Goal: Information Seeking & Learning: Learn about a topic

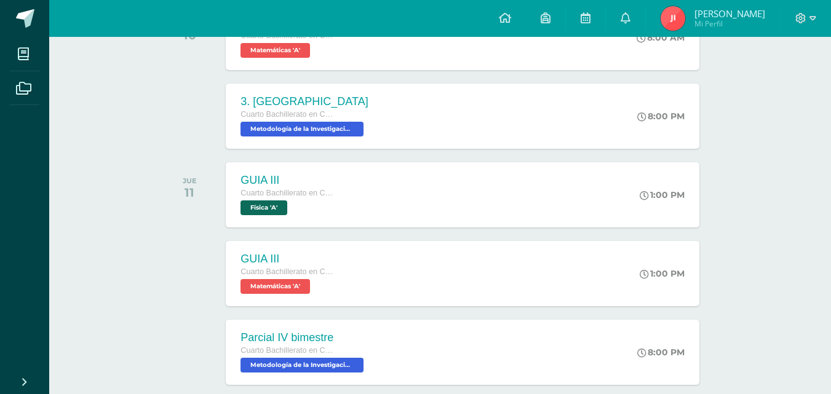
scroll to position [241, 0]
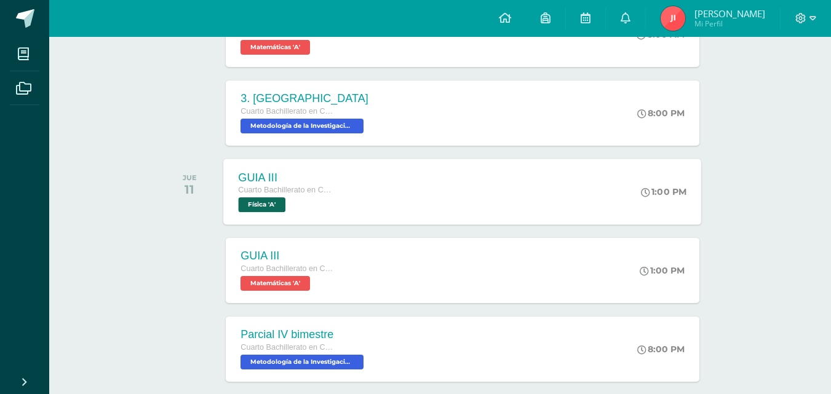
click at [647, 185] on div "1:00 PM" at bounding box center [670, 192] width 63 height 66
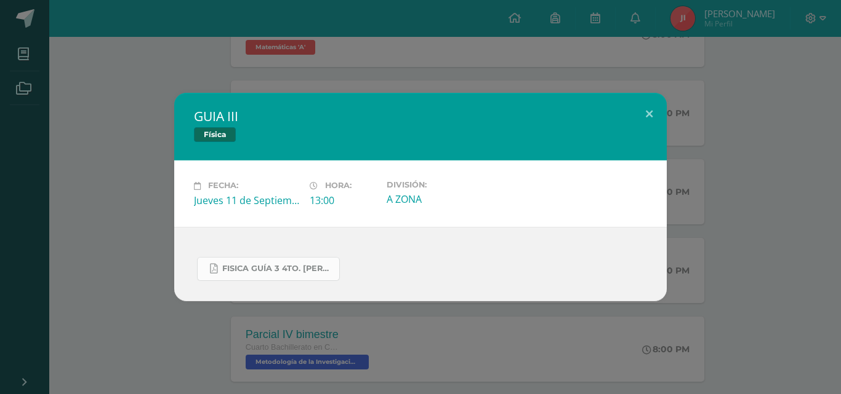
click at [294, 277] on link "FISICA GUÍA 3 4TO. BACH.docx.pdf" at bounding box center [268, 269] width 143 height 24
click at [128, 40] on div "GUIA III Física Fecha: Jueves 11 de Septiembre Hora: 13:00 División: A ZONA" at bounding box center [420, 197] width 841 height 394
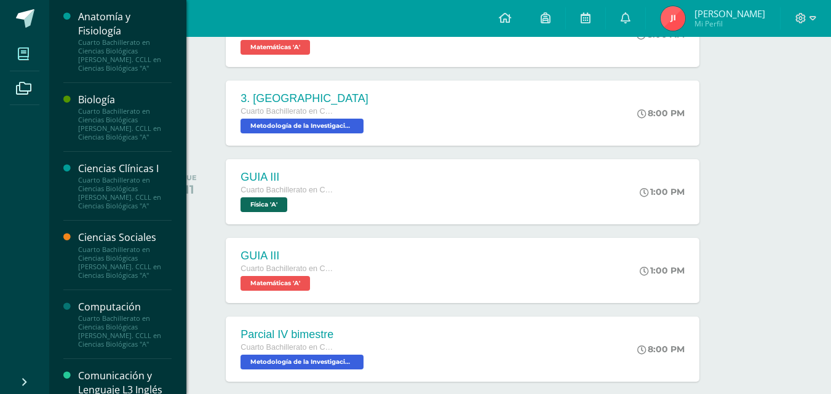
click at [27, 59] on icon at bounding box center [23, 54] width 11 height 12
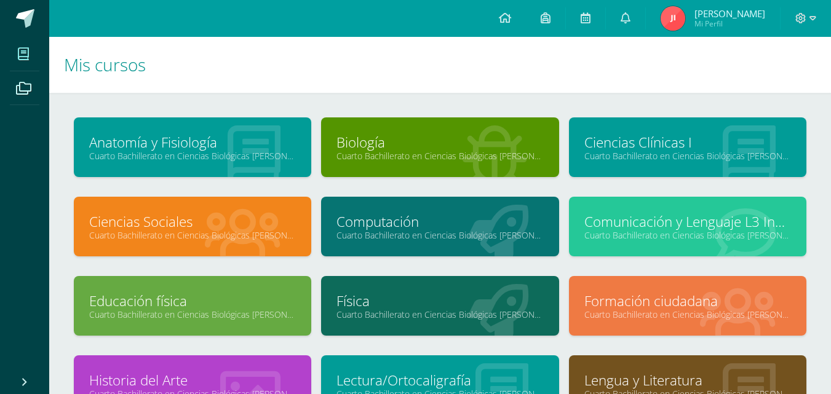
click at [383, 298] on link "Física" at bounding box center [440, 301] width 207 height 19
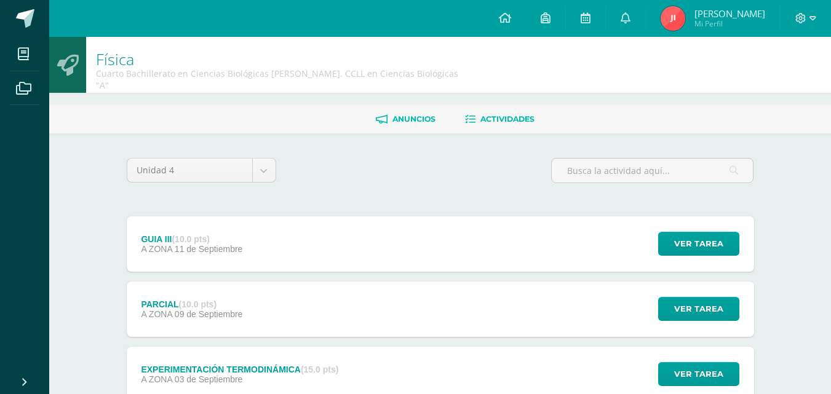
click at [428, 114] on span "Anuncios" at bounding box center [414, 118] width 43 height 9
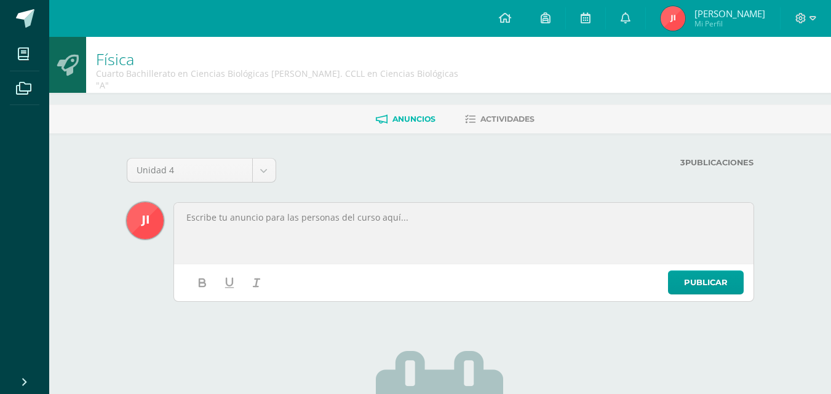
click at [428, 139] on div "Unidad 4 Unidad 1 Unidad 2 Unidad 3 Unidad 4 3 Publicaciones Publicar Cargando …" at bounding box center [440, 393] width 677 height 518
click at [738, 158] on div "3 Publicaciones" at bounding box center [573, 175] width 372 height 34
click at [736, 158] on label "3 Publicaciones" at bounding box center [573, 162] width 362 height 9
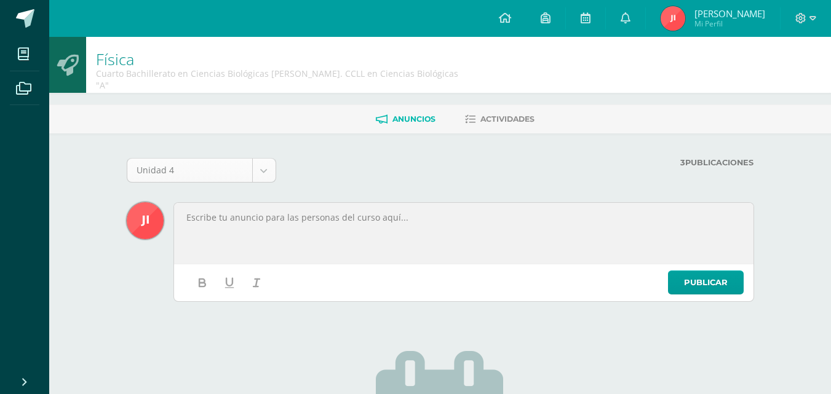
click at [272, 163] on body "Mis cursos Archivos Cerrar panel Anatomía y Fisiología Cuarto Bachillerato en C…" at bounding box center [415, 325] width 831 height 651
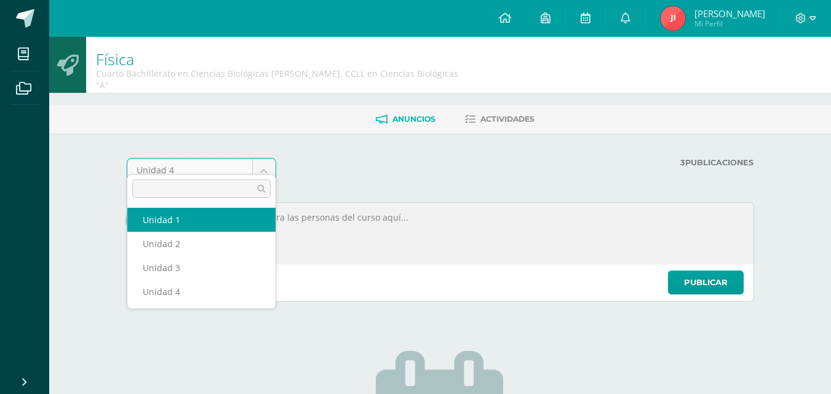
select select "Unidad 1"
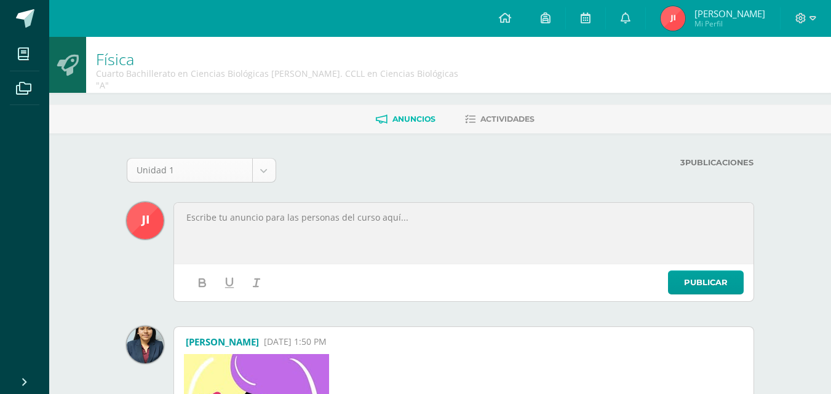
click at [276, 163] on div "Unidad 1 Unidad 1 Unidad 2 Unidad 3 Unidad 4" at bounding box center [201, 175] width 159 height 34
click at [254, 170] on div "Unidad 1" at bounding box center [202, 170] width 150 height 25
click at [258, 171] on div "Unidad 1 Unidad 1 Unidad 2 Unidad 3 Unidad 4" at bounding box center [201, 175] width 159 height 34
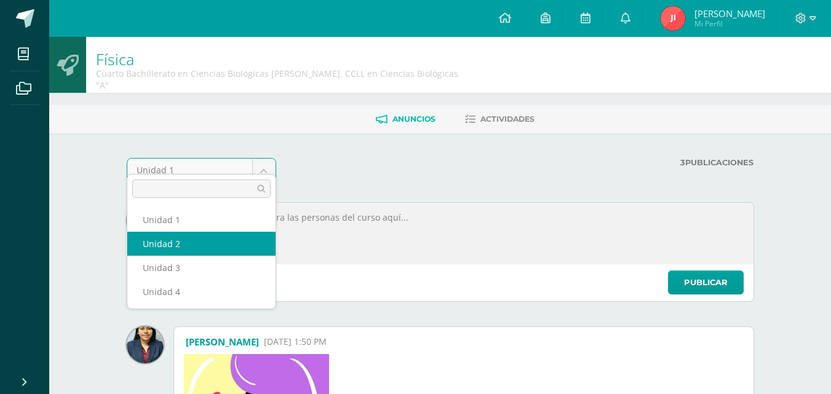
select select "Unidad 2"
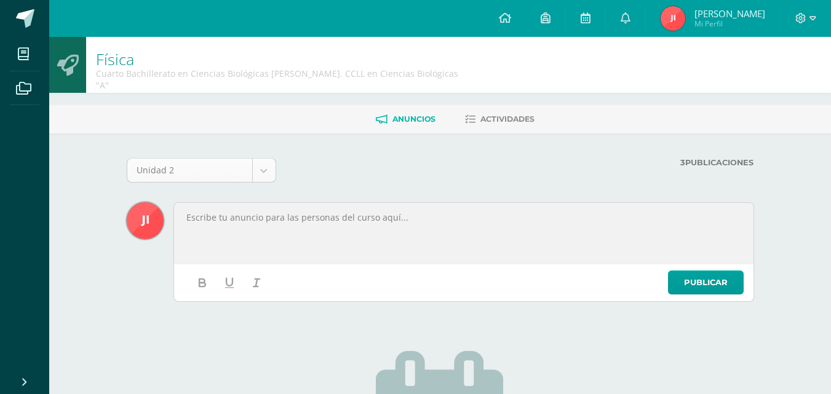
click at [263, 156] on body "Mis cursos Archivos Cerrar panel Anatomía y Fisiología Cuarto Bachillerato en C…" at bounding box center [415, 325] width 831 height 651
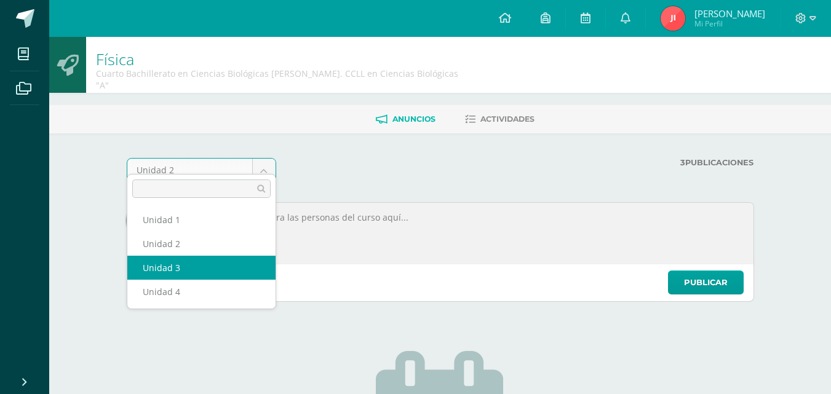
select select "Unidad 3"
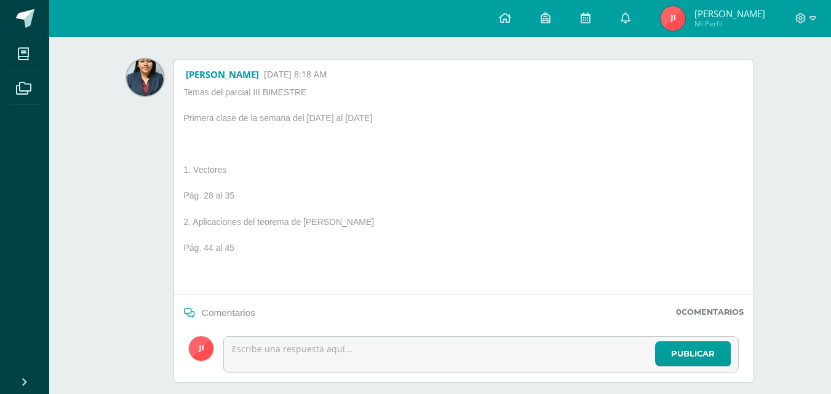
scroll to position [686, 0]
